Goal: Transaction & Acquisition: Book appointment/travel/reservation

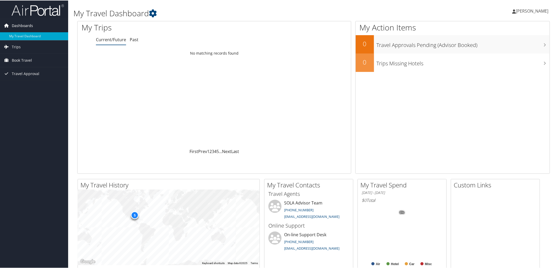
click at [26, 27] on span "Dashboards" at bounding box center [22, 25] width 21 height 13
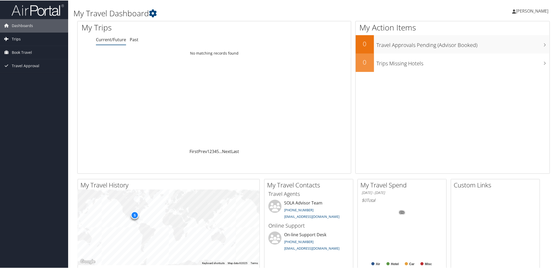
click at [21, 37] on link "Trips" at bounding box center [34, 38] width 68 height 13
click at [40, 79] on link "Book Travel" at bounding box center [34, 75] width 68 height 13
click at [32, 94] on link "Book/Manage Online Trips" at bounding box center [34, 94] width 68 height 8
